Goal: Task Accomplishment & Management: Complete application form

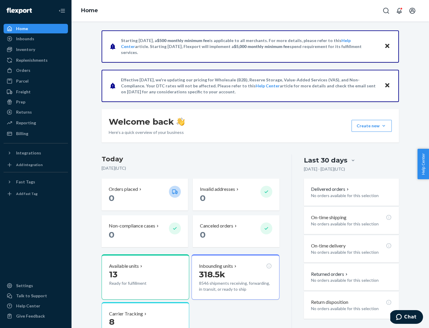
click at [384, 126] on button "Create new Create new inbound Create new order Create new product" at bounding box center [372, 126] width 40 height 12
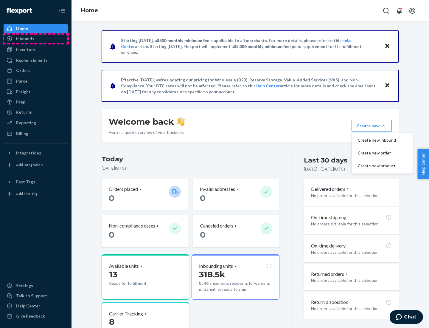
click at [36, 39] on div "Inbounds" at bounding box center [35, 39] width 63 height 8
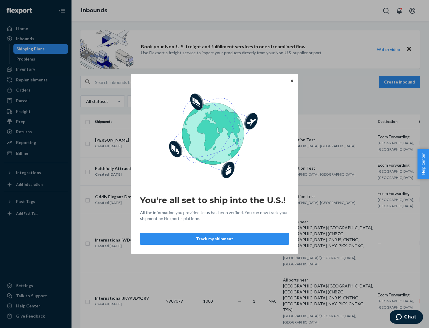
click at [36, 69] on div "You're all set to ship into the U.S.! All the information you provided to us ha…" at bounding box center [214, 164] width 429 height 328
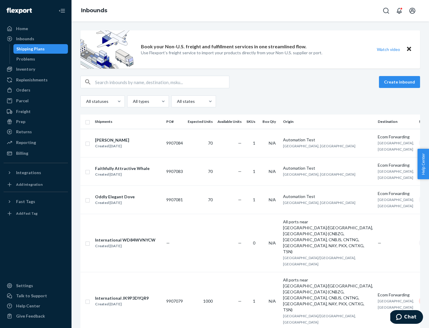
click at [250, 11] on div "Inbounds" at bounding box center [251, 10] width 358 height 21
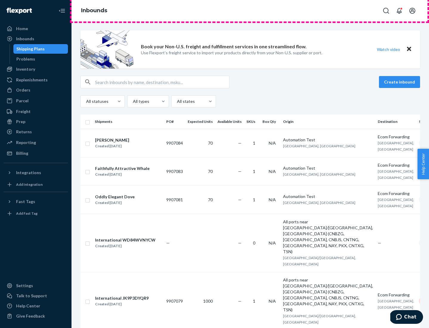
click at [250, 11] on div "Inbounds" at bounding box center [251, 10] width 358 height 21
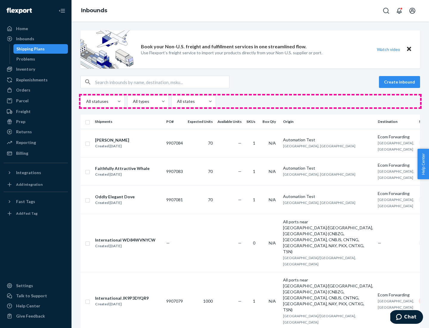
click at [250, 101] on div "All statuses All types All states" at bounding box center [250, 101] width 340 height 12
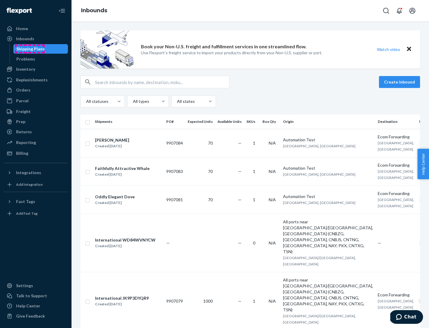
click at [30, 49] on div "Shipping Plans" at bounding box center [30, 49] width 28 height 6
click at [401, 82] on button "Create inbound" at bounding box center [399, 82] width 41 height 12
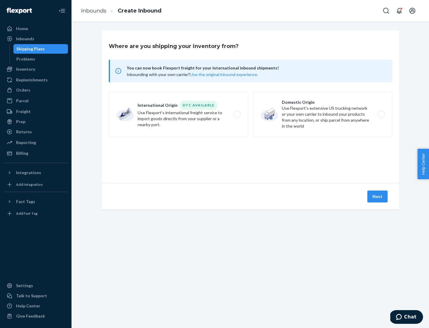
click at [179, 114] on label "International Origin DTC Available Use Flexport's international freight service…" at bounding box center [178, 114] width 139 height 45
click at [237, 114] on input "International Origin DTC Available Use Flexport's international freight service…" at bounding box center [239, 114] width 4 height 4
radio input "true"
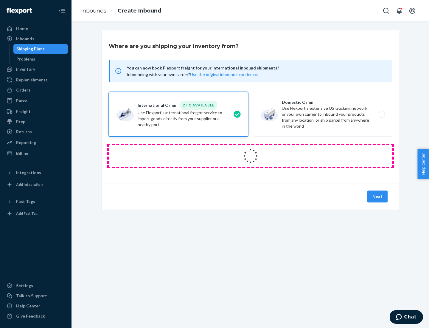
click at [251, 156] on icon at bounding box center [250, 156] width 18 height 18
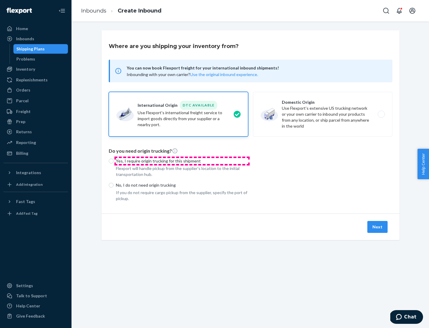
click at [182, 161] on p "Yes, I require origin trucking for this shipment" at bounding box center [182, 161] width 132 height 6
click at [114, 161] on input "Yes, I require origin trucking for this shipment" at bounding box center [111, 161] width 5 height 5
radio input "true"
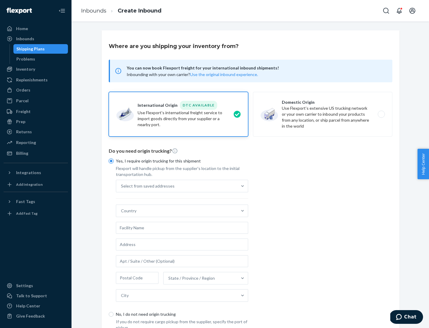
scroll to position [11, 0]
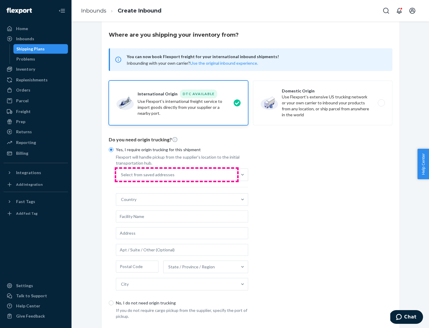
click at [177, 174] on div "Select from saved addresses" at bounding box center [176, 175] width 121 height 12
click at [122, 174] on input "Select from saved addresses" at bounding box center [121, 175] width 1 height 6
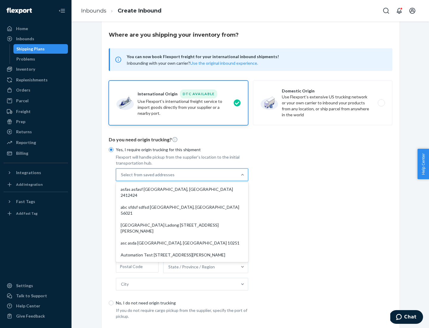
scroll to position [26, 0]
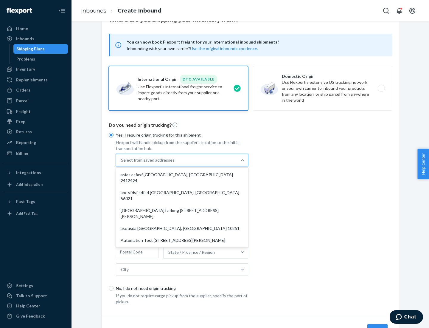
click at [182, 174] on div "asfas asfasf [GEOGRAPHIC_DATA], [GEOGRAPHIC_DATA] 2412424" at bounding box center [182, 178] width 130 height 18
click at [122, 163] on input "option asfas asfasf [GEOGRAPHIC_DATA], [GEOGRAPHIC_DATA] 2412424 focused, 1 of …" at bounding box center [121, 160] width 1 height 6
type input "asfas"
type input "asfasf"
type input "2412424"
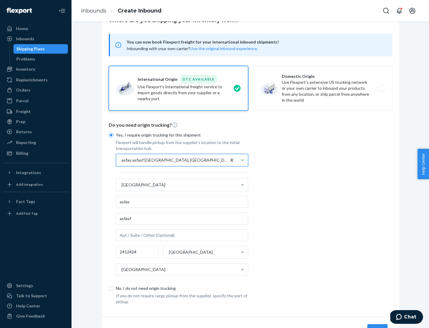
scroll to position [55, 0]
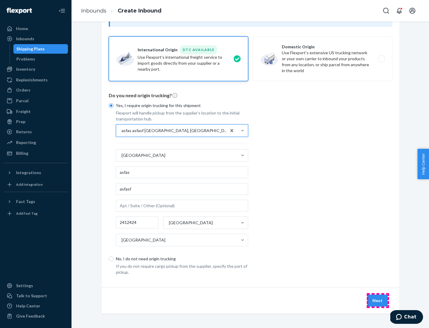
click at [378, 300] on button "Next" at bounding box center [378, 300] width 20 height 12
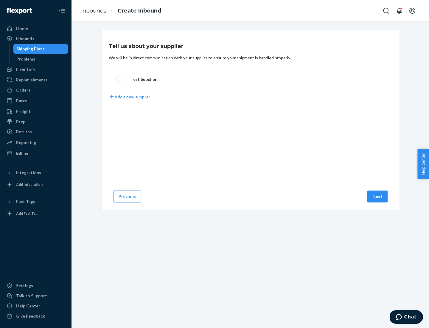
click at [179, 79] on label "Test Supplier" at bounding box center [178, 79] width 139 height 22
click at [120, 79] on input "Test Supplier" at bounding box center [118, 79] width 4 height 4
radio input "true"
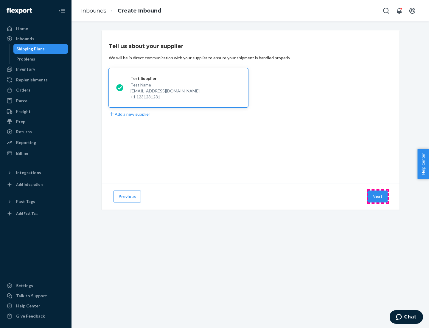
click at [378, 196] on button "Next" at bounding box center [378, 196] width 20 height 12
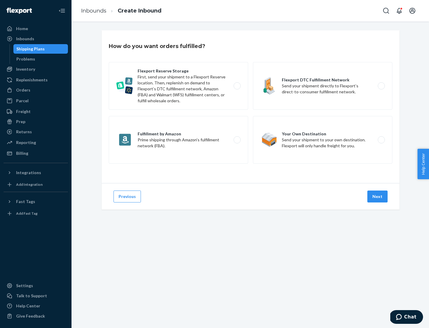
click at [179, 140] on label "Fulfillment by Amazon Prime shipping through Amazon’s fulfillment network (FBA)." at bounding box center [178, 140] width 139 height 48
click at [237, 140] on input "Fulfillment by Amazon Prime shipping through Amazon’s fulfillment network (FBA)." at bounding box center [239, 140] width 4 height 4
radio input "true"
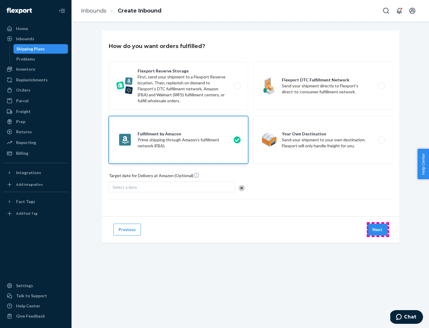
click at [378, 230] on button "Next" at bounding box center [378, 230] width 20 height 12
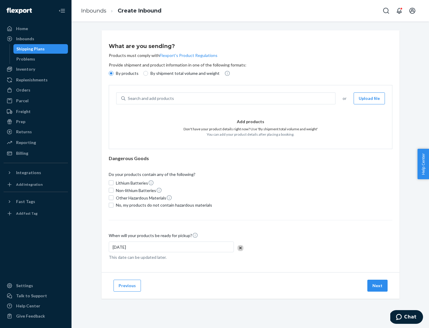
click at [183, 73] on p "By shipment total volume and weight" at bounding box center [185, 73] width 69 height 6
click at [148, 73] on input "By shipment total volume and weight" at bounding box center [145, 73] width 5 height 5
radio input "true"
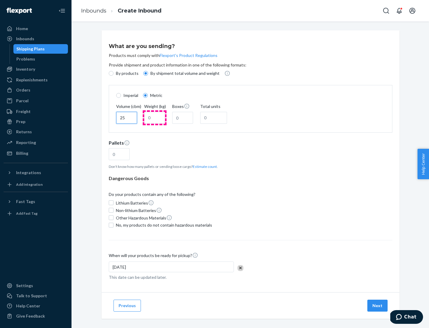
type input "25"
type input "100"
type input "50"
type input "500"
click at [204, 166] on button "Estimate count" at bounding box center [205, 166] width 24 height 5
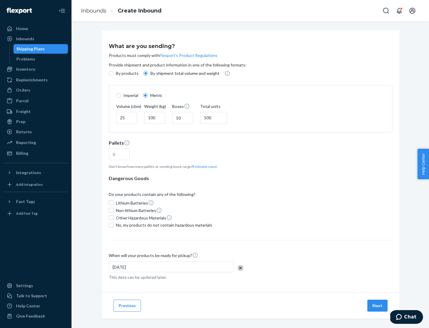
type input "16"
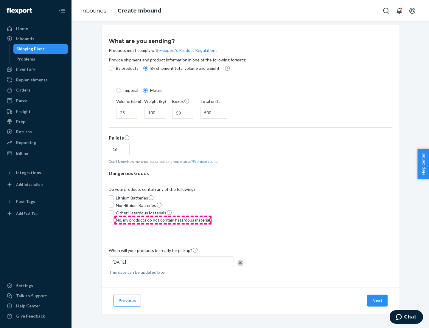
click at [163, 220] on span "No, my products do not contain hazardous materials" at bounding box center [164, 220] width 96 height 6
click at [114, 220] on input "No, my products do not contain hazardous materials" at bounding box center [111, 220] width 5 height 5
checkbox input "true"
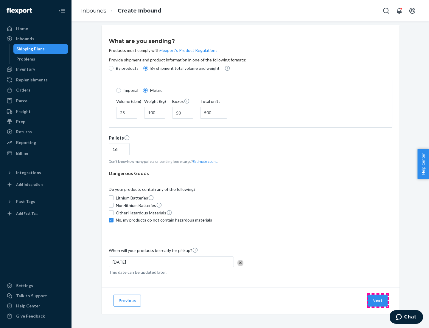
click at [378, 300] on button "Next" at bounding box center [378, 300] width 20 height 12
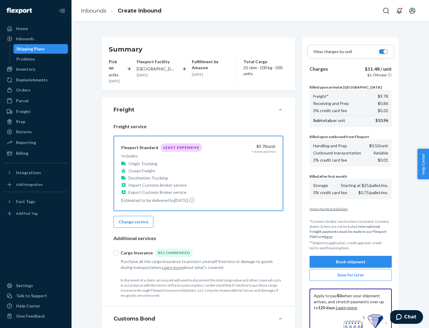
scroll to position [87, 0]
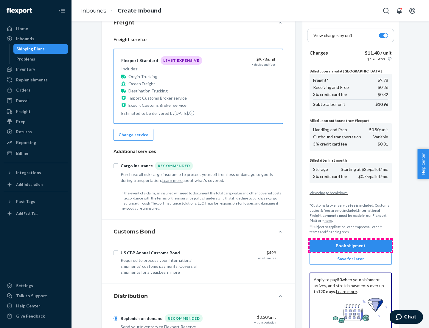
click at [351, 246] on button "Book shipment" at bounding box center [351, 246] width 82 height 12
